Goal: Check status: Check status

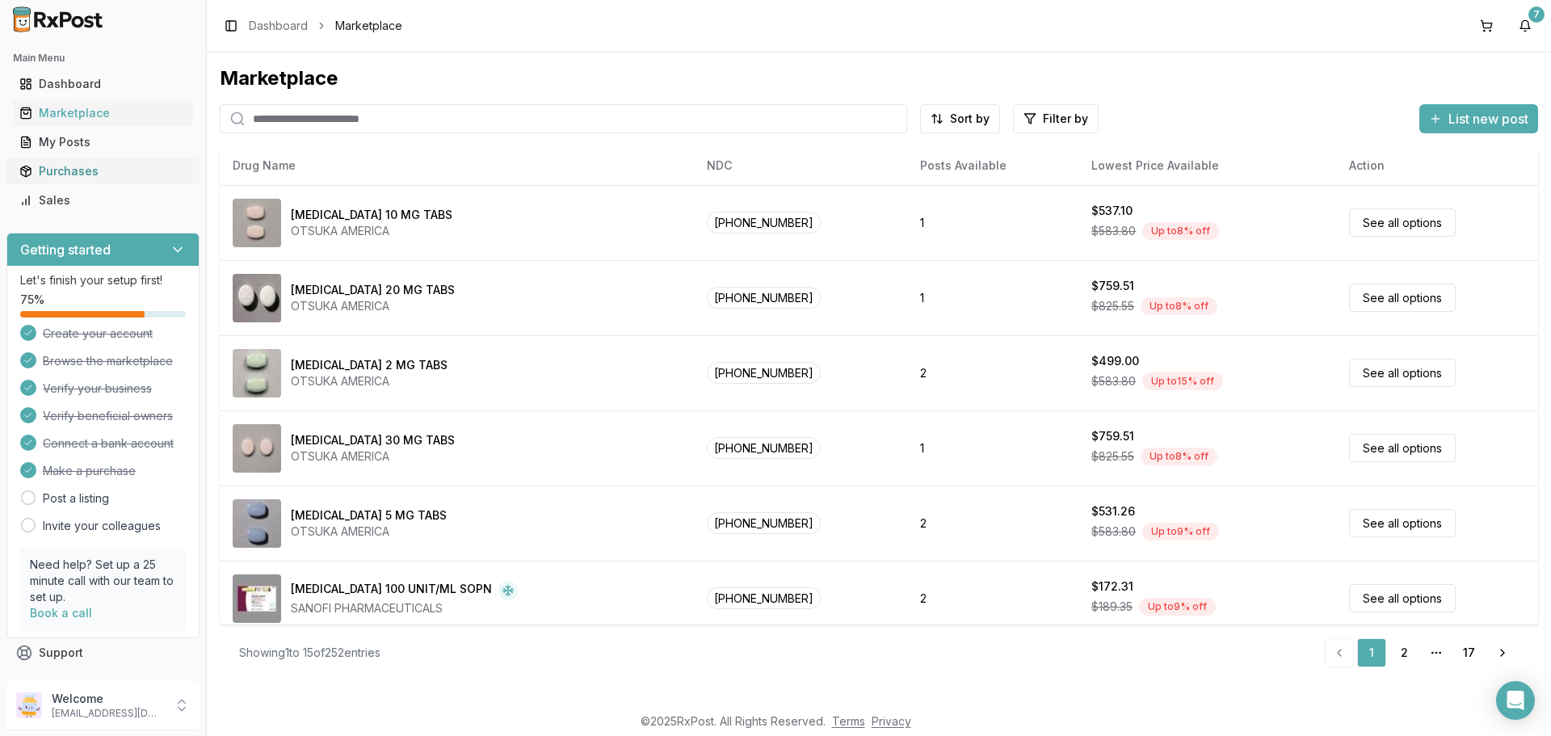
click at [77, 170] on div "Purchases" at bounding box center [102, 171] width 167 height 16
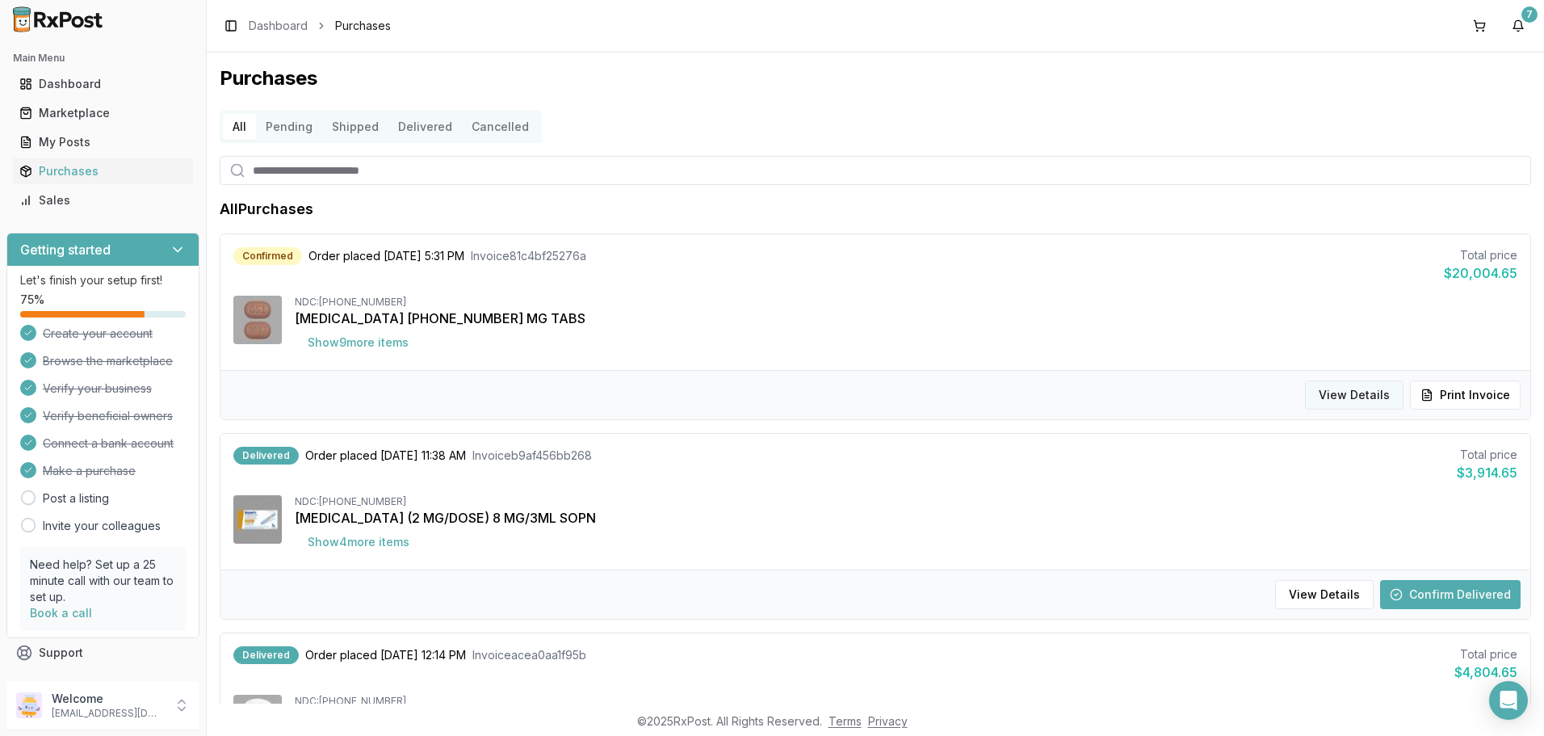
click at [1328, 393] on button "View Details" at bounding box center [1354, 394] width 99 height 29
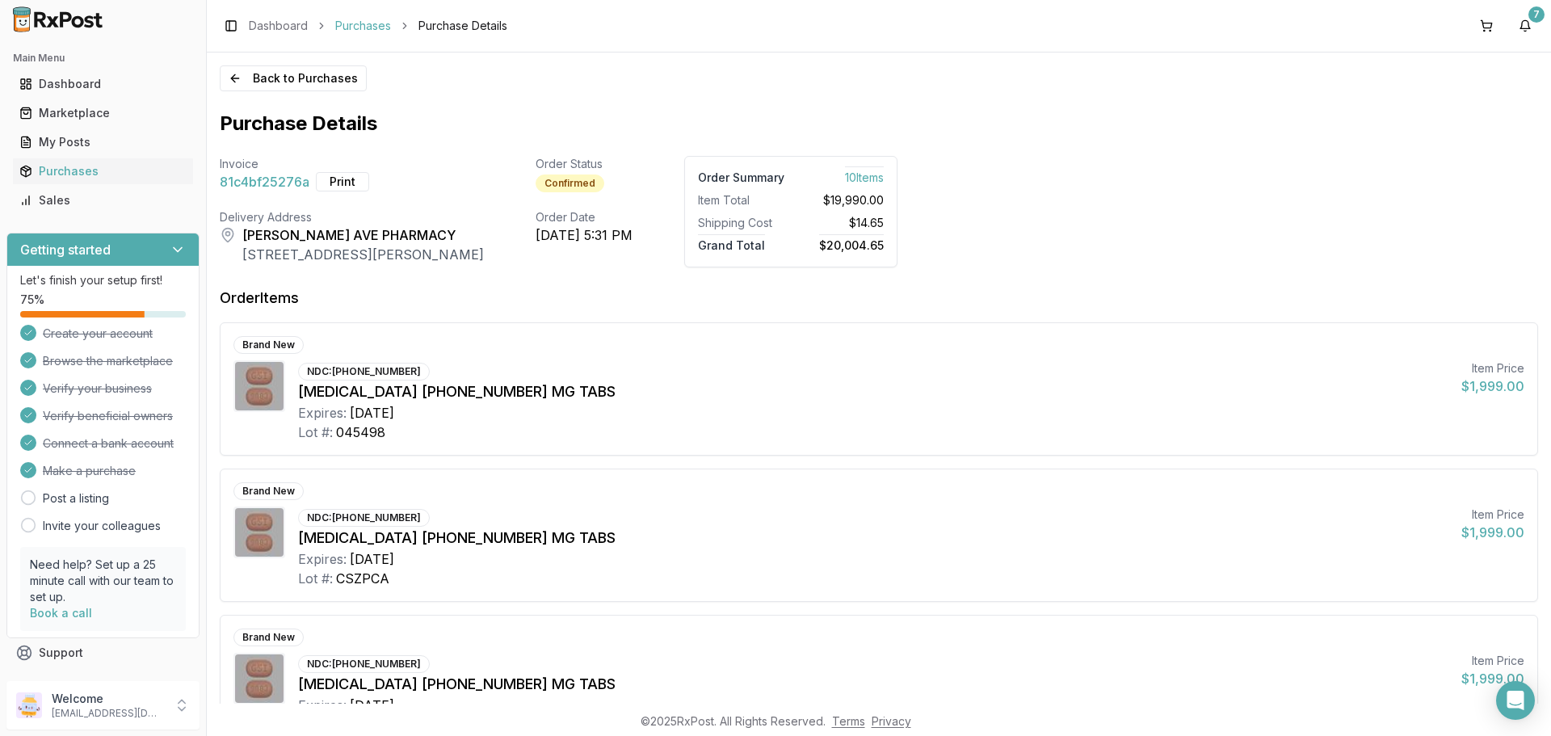
click at [351, 18] on link "Purchases" at bounding box center [363, 26] width 56 height 16
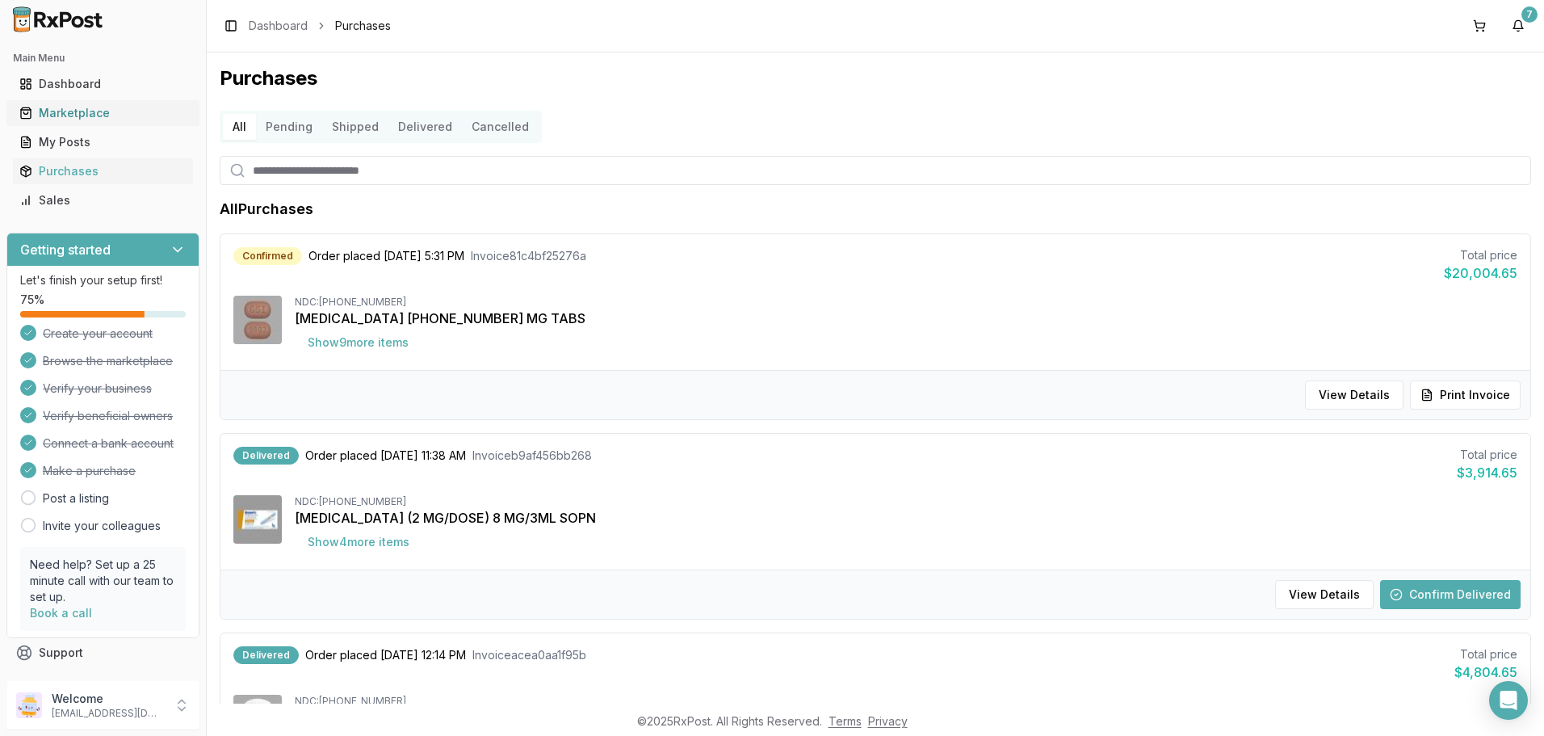
click at [81, 106] on div "Marketplace" at bounding box center [102, 113] width 167 height 16
